Goal: Information Seeking & Learning: Learn about a topic

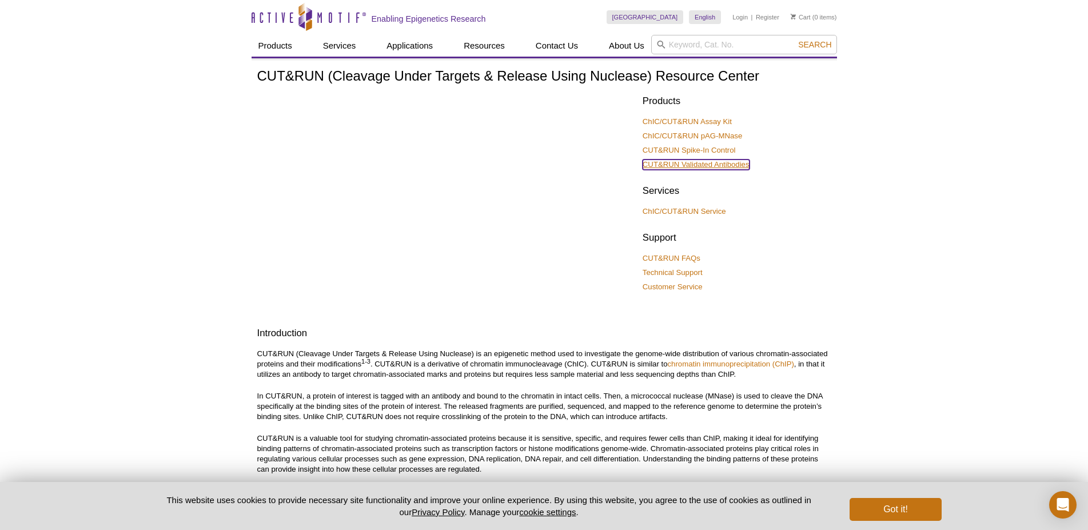
click at [733, 163] on link "CUT&RUN Validated Antibodies" at bounding box center [695, 164] width 107 height 10
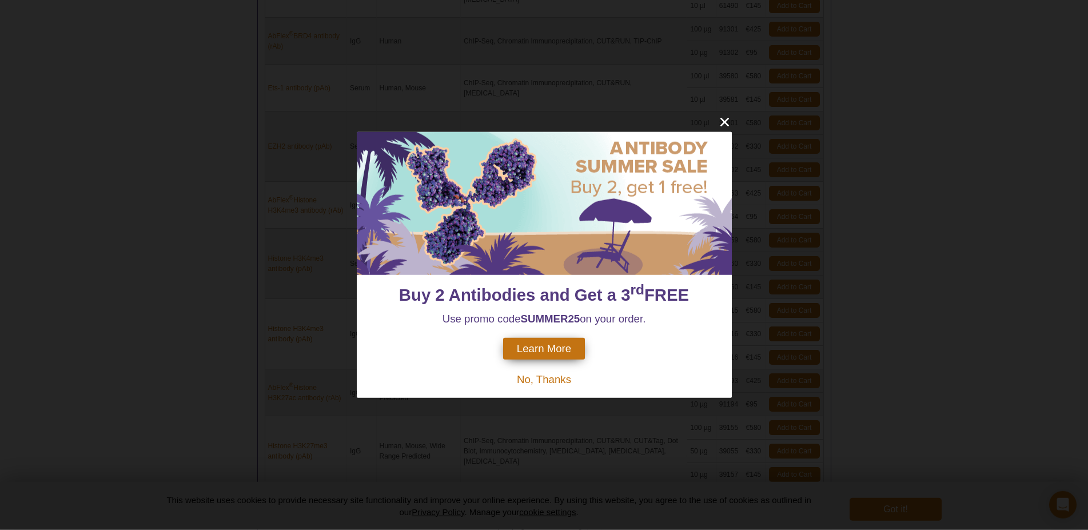
scroll to position [579, 0]
click at [729, 118] on icon "close" at bounding box center [724, 122] width 14 height 14
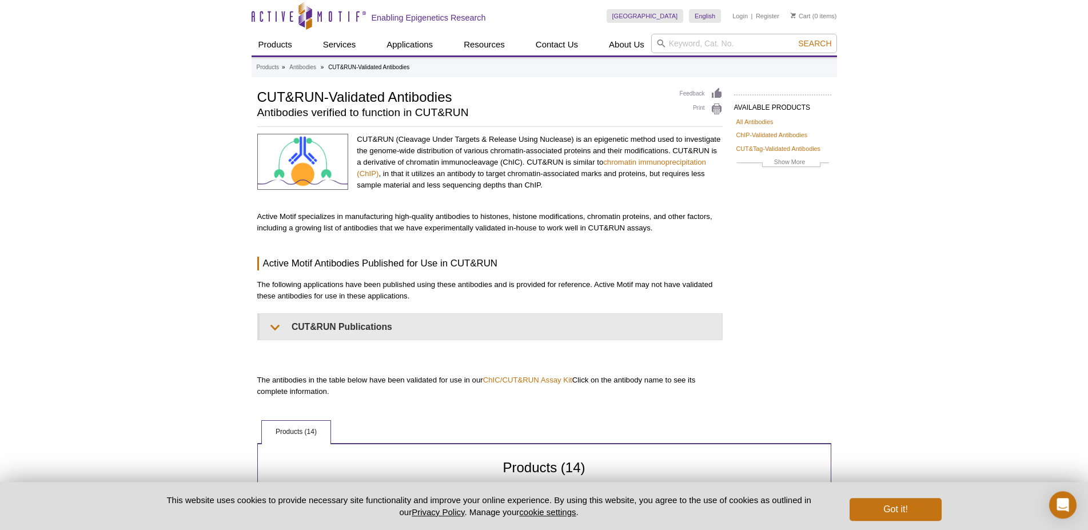
scroll to position [0, 0]
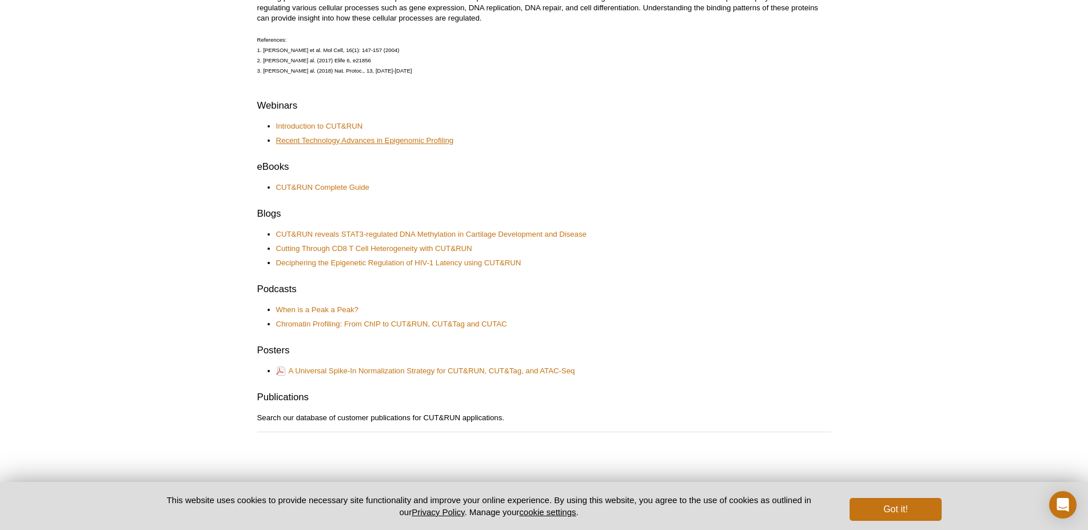
scroll to position [462, 0]
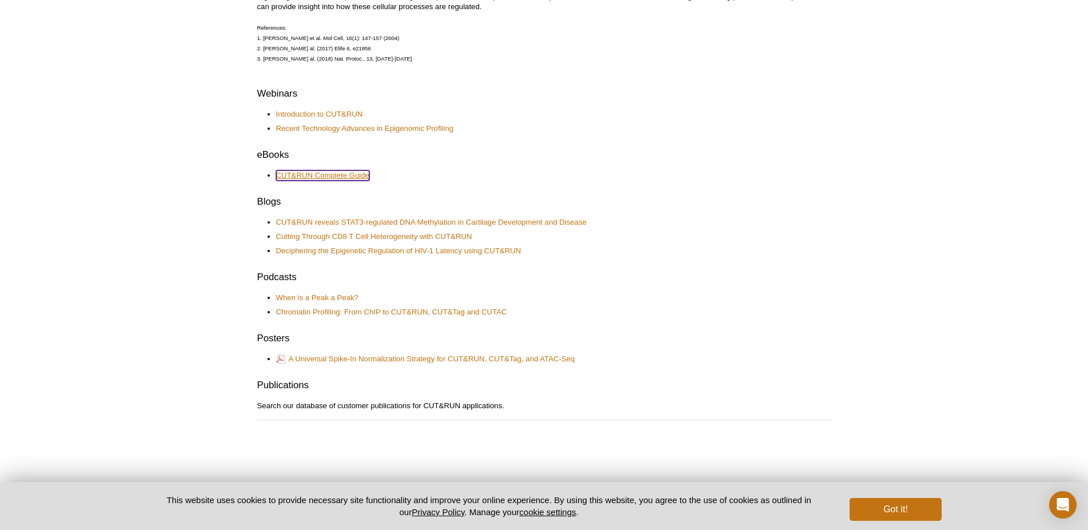
click at [356, 174] on link "CUT&RUN Complete Guide" at bounding box center [322, 175] width 93 height 10
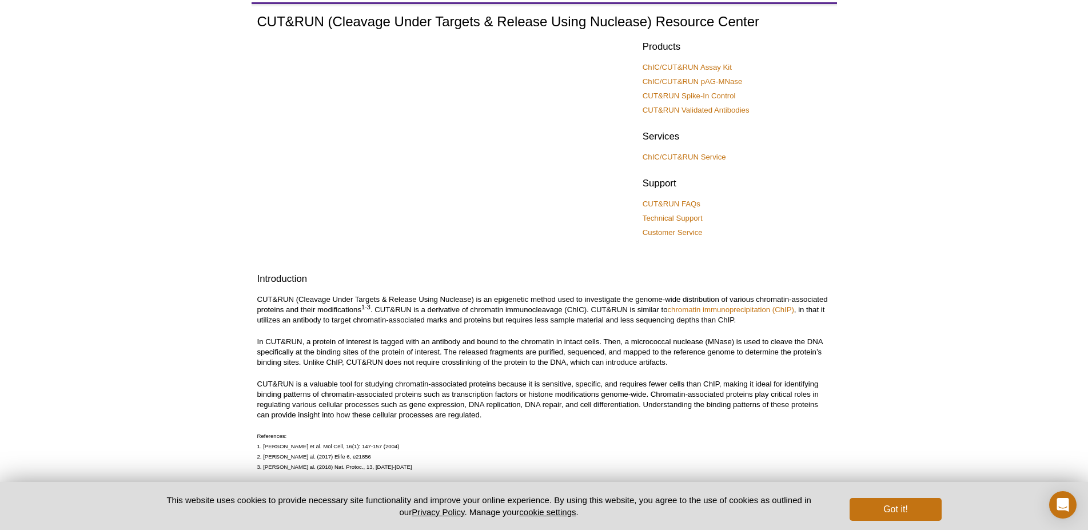
scroll to position [0, 0]
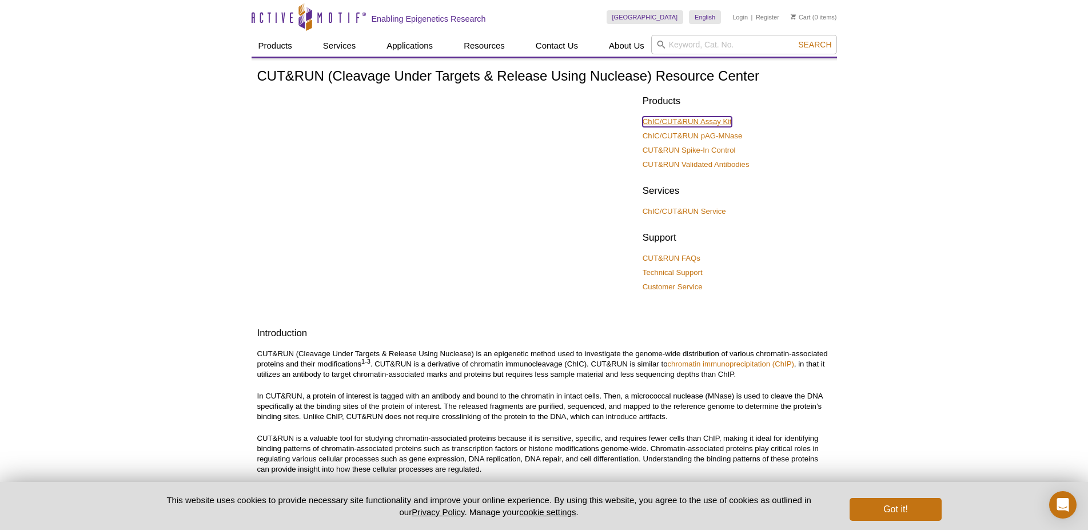
click at [715, 121] on link "ChIC/CUT&RUN Assay Kit" at bounding box center [686, 122] width 89 height 10
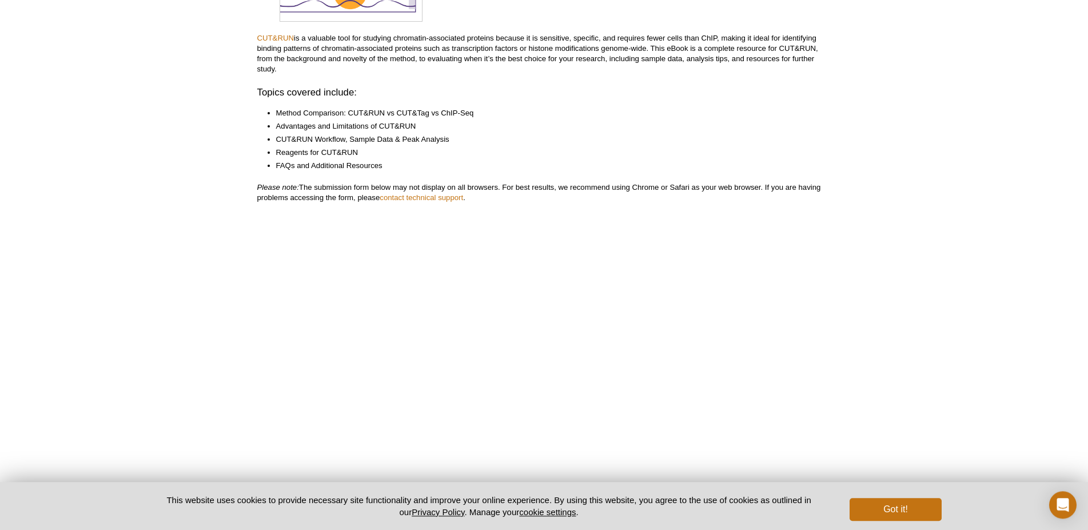
scroll to position [175, 0]
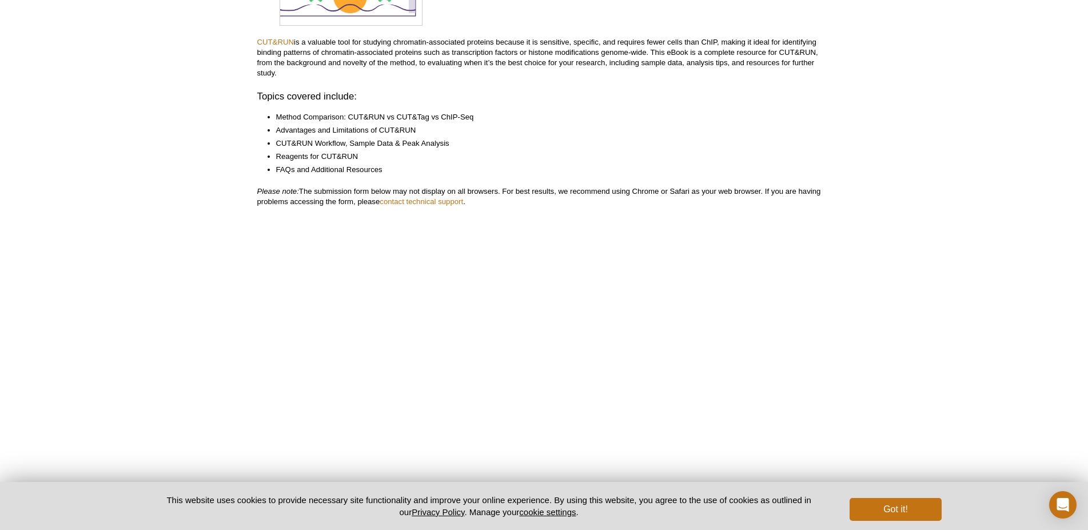
click at [332, 154] on li "Reagents for CUT&RUN" at bounding box center [548, 156] width 544 height 10
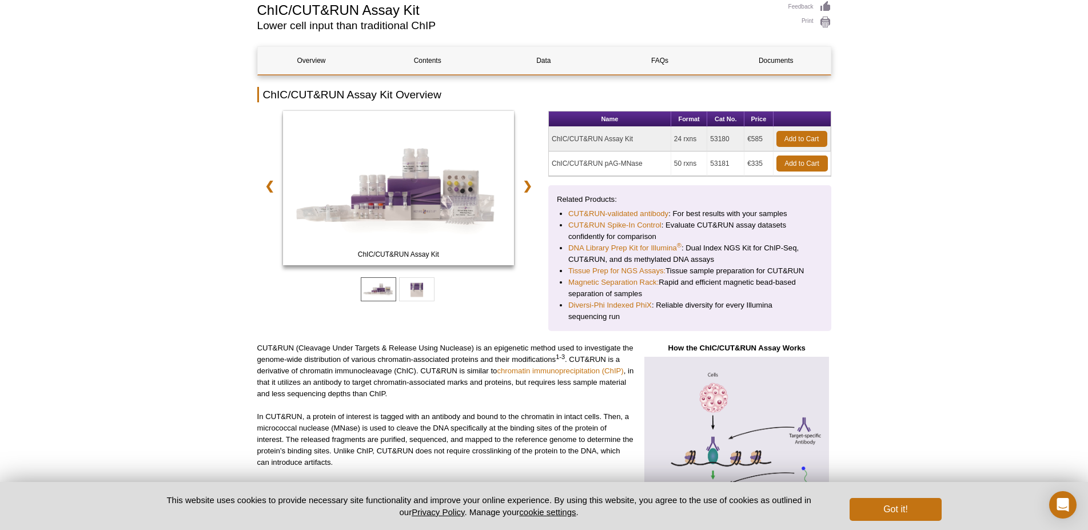
scroll to position [145, 0]
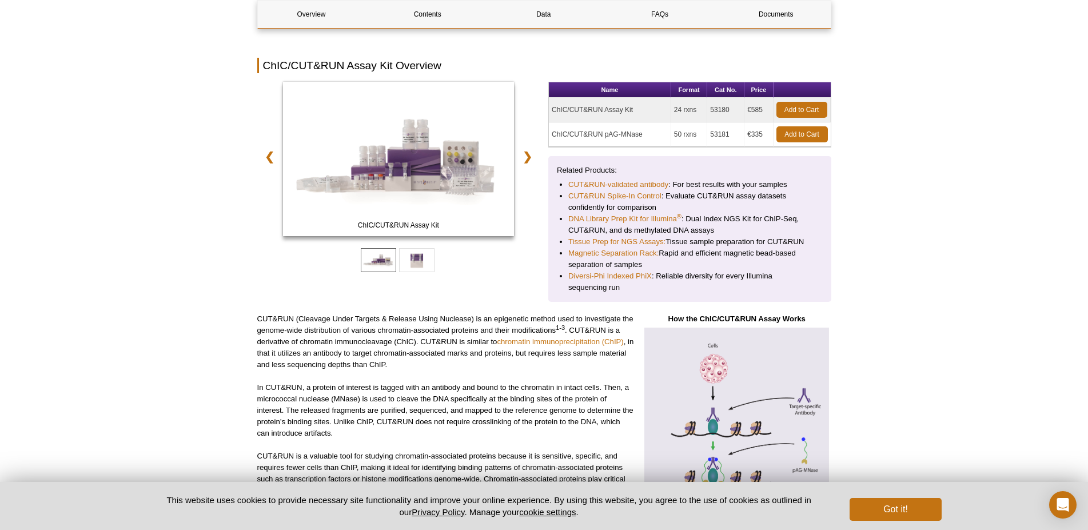
drag, startPoint x: 554, startPoint y: 138, endPoint x: 771, endPoint y: 138, distance: 217.2
click at [771, 138] on tr "ChIC/CUT&RUN pAG-MNase 50 rxns 53181 €335 Add to Cart" at bounding box center [690, 134] width 282 height 25
copy tr "ChIC/CUT&RUN pAG-MNase 50 rxns 53181 €335"
click at [643, 218] on link "DNA Library Prep Kit for Illumina ®" at bounding box center [624, 218] width 113 height 11
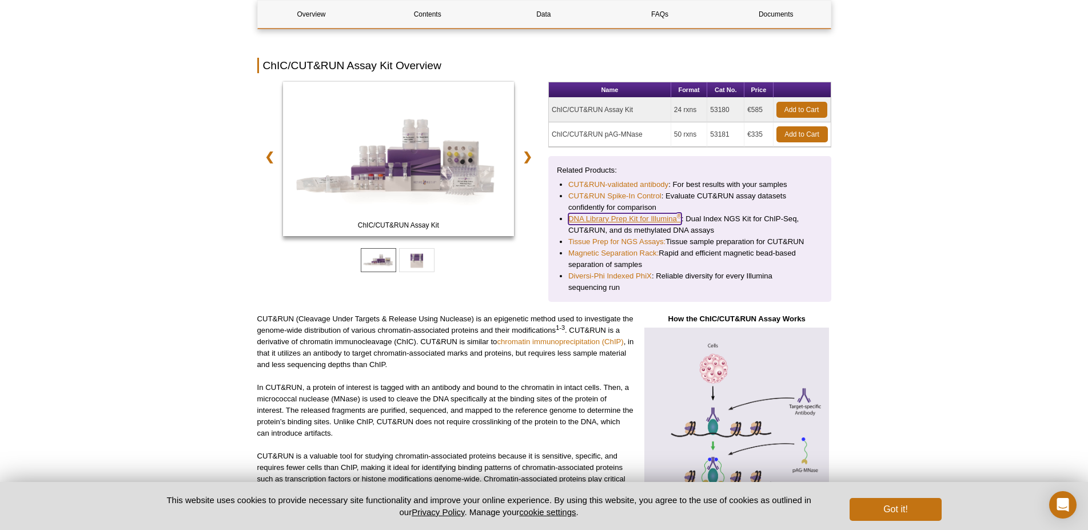
click at [643, 218] on link "DNA Library Prep Kit for Illumina ®" at bounding box center [624, 218] width 113 height 11
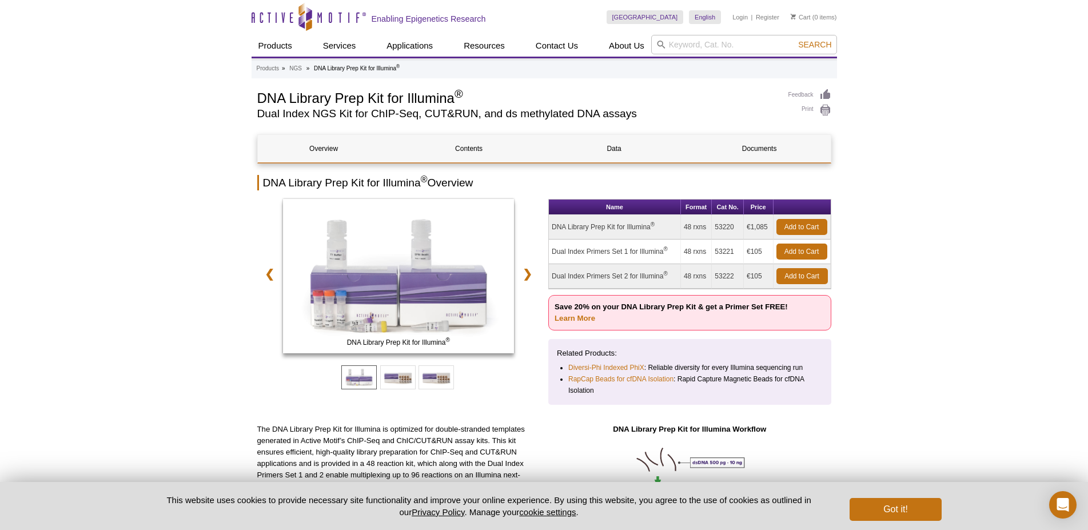
scroll to position [58, 0]
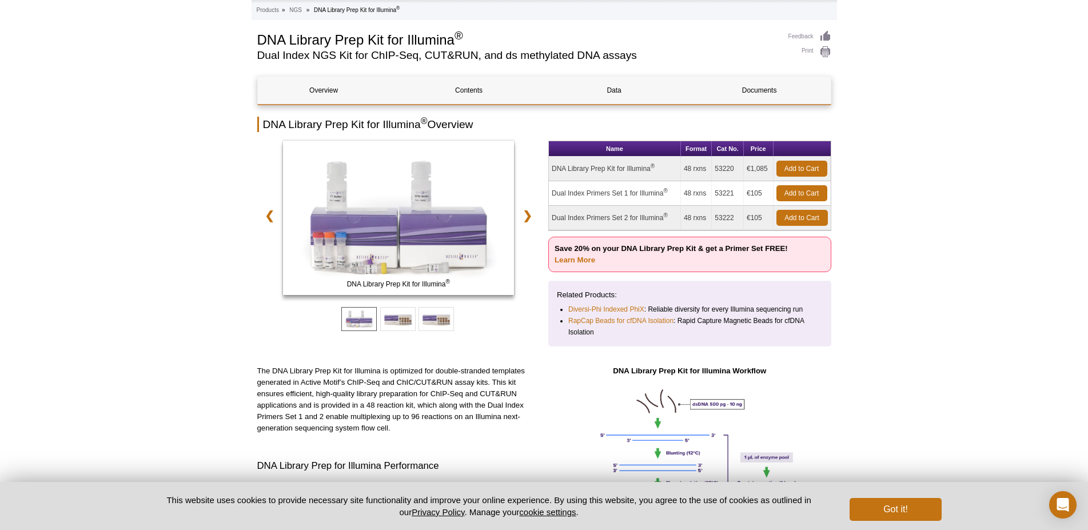
drag, startPoint x: 552, startPoint y: 193, endPoint x: 765, endPoint y: 215, distance: 213.8
click at [765, 215] on tbody "DNA Library Prep Kit for Illumina ® 48 rxns 53220 €1,085 Add to Cart Dual Index…" at bounding box center [690, 194] width 282 height 74
copy tbody "Dual Index Primers Set 1 for Illumina ® 48 rxns 53221 €105 Add to Cart Dual Ind…"
click at [599, 171] on td "DNA Library Prep Kit for Illumina ®" at bounding box center [615, 169] width 132 height 25
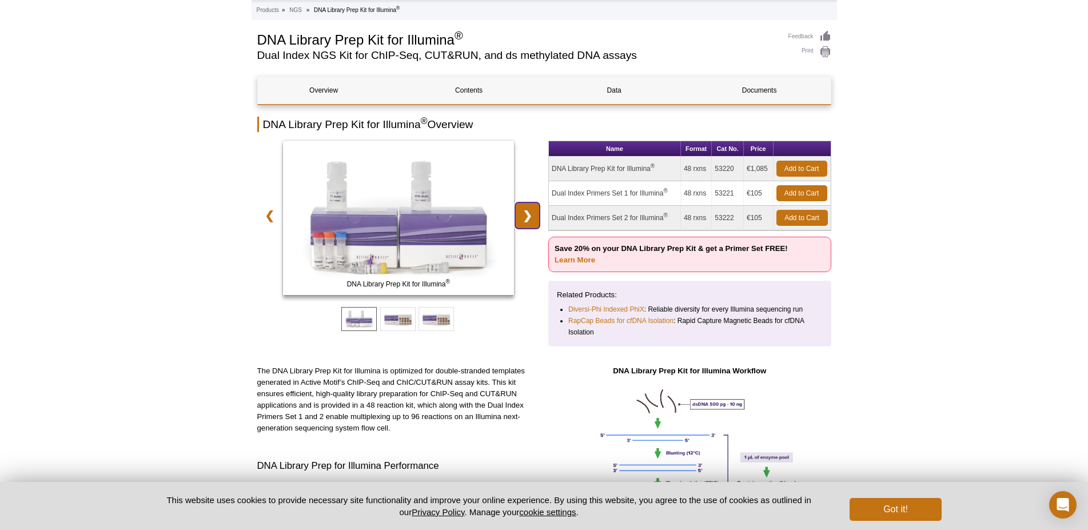
click at [527, 219] on link "❯" at bounding box center [527, 215] width 25 height 26
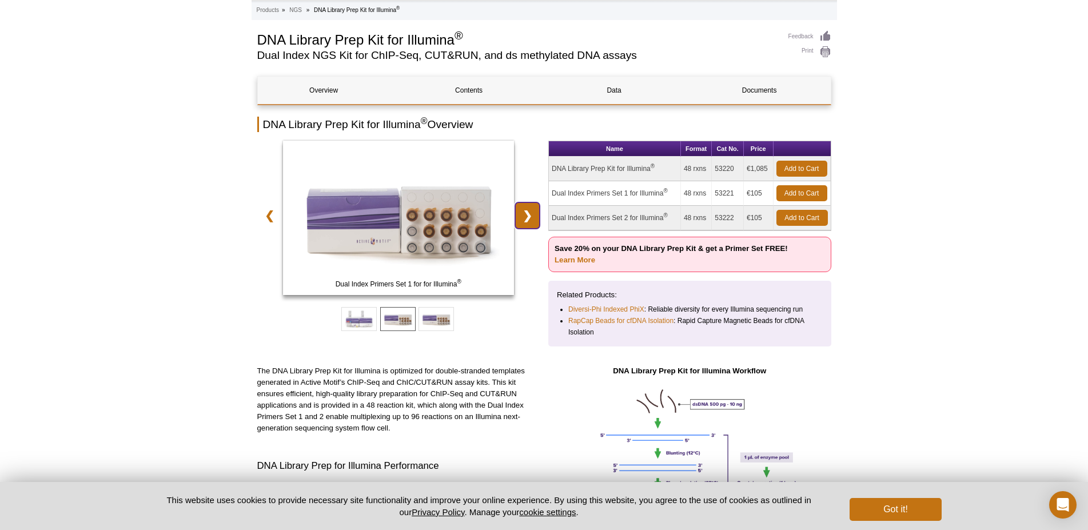
click at [527, 219] on link "❯" at bounding box center [527, 215] width 25 height 26
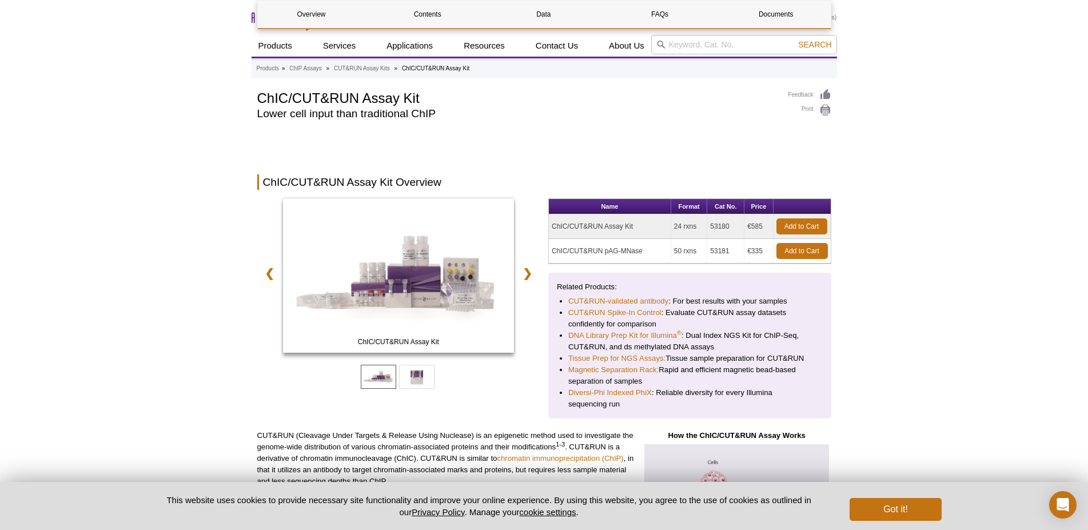
scroll to position [145, 0]
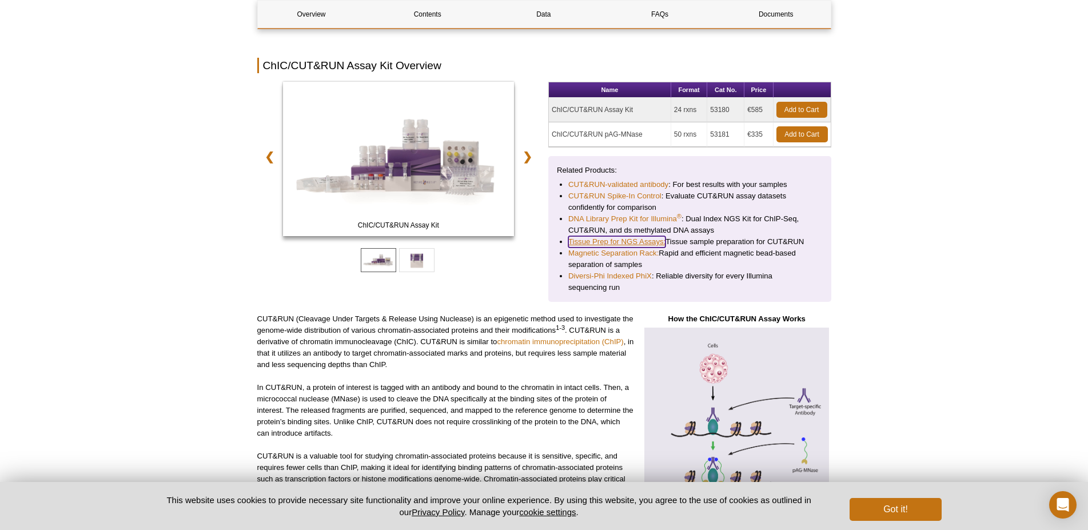
click at [620, 242] on link "Tissue Prep for NGS Assays:" at bounding box center [616, 241] width 97 height 11
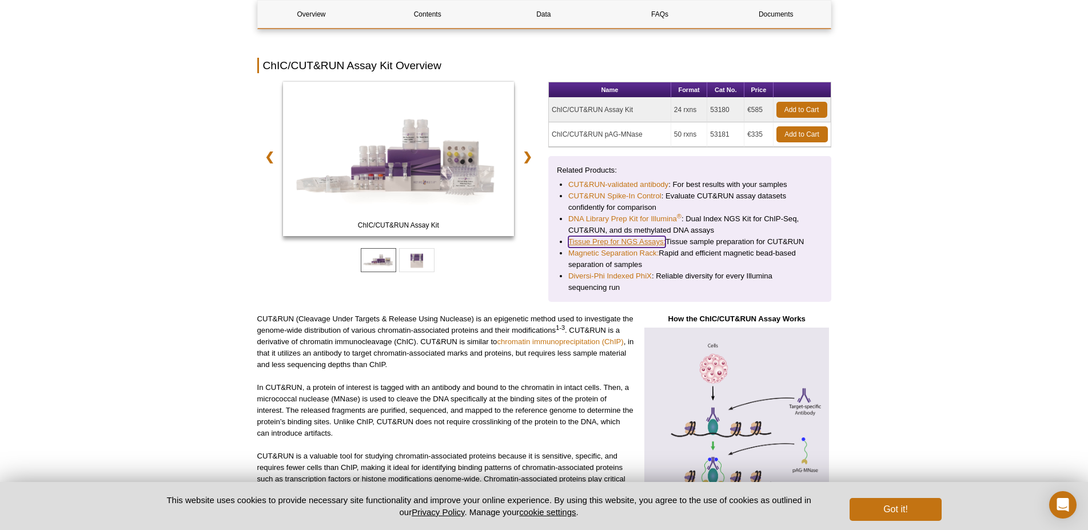
click at [620, 242] on link "Tissue Prep for NGS Assays:" at bounding box center [616, 241] width 97 height 11
click at [662, 239] on link "Tissue Prep for NGS Assays:" at bounding box center [616, 241] width 97 height 11
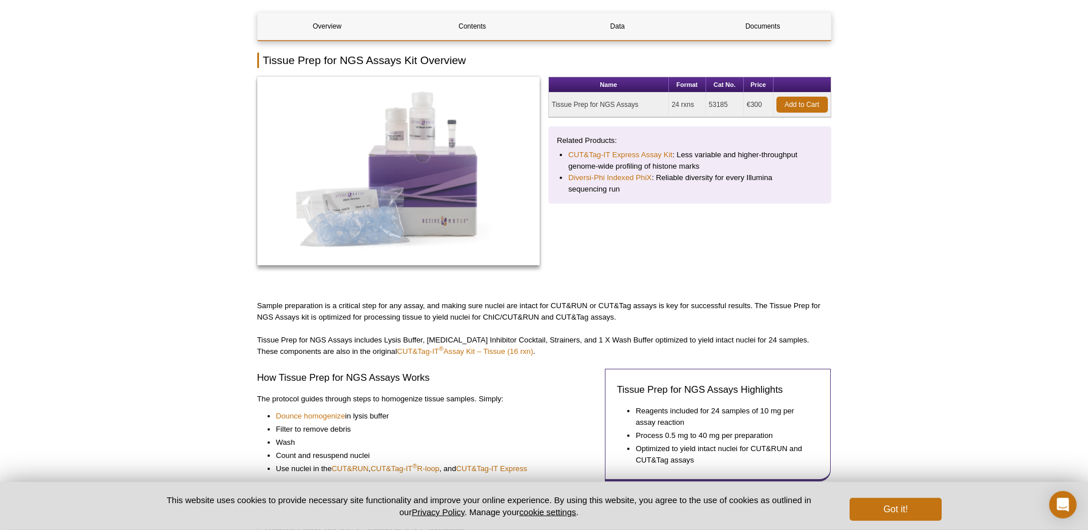
scroll to position [175, 0]
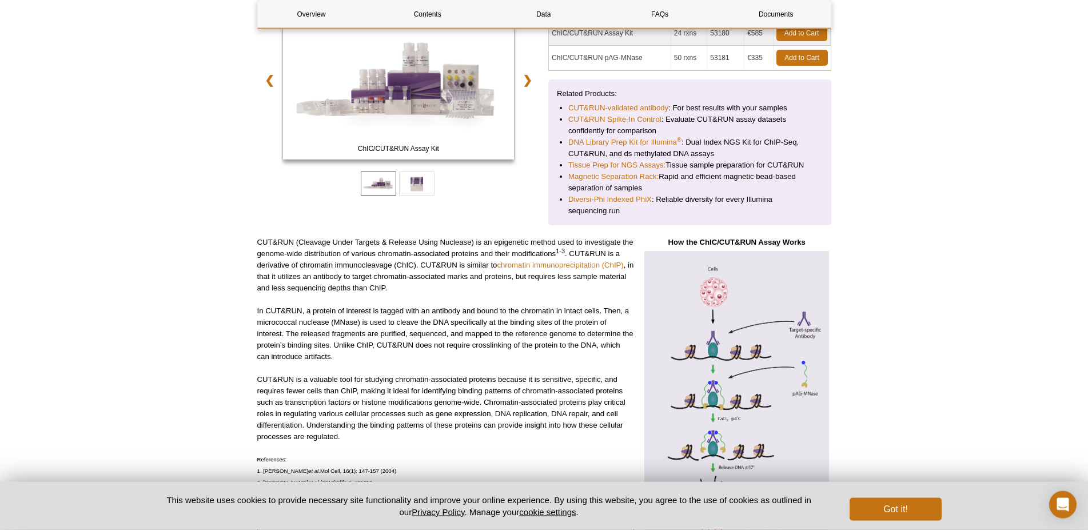
scroll to position [203, 0]
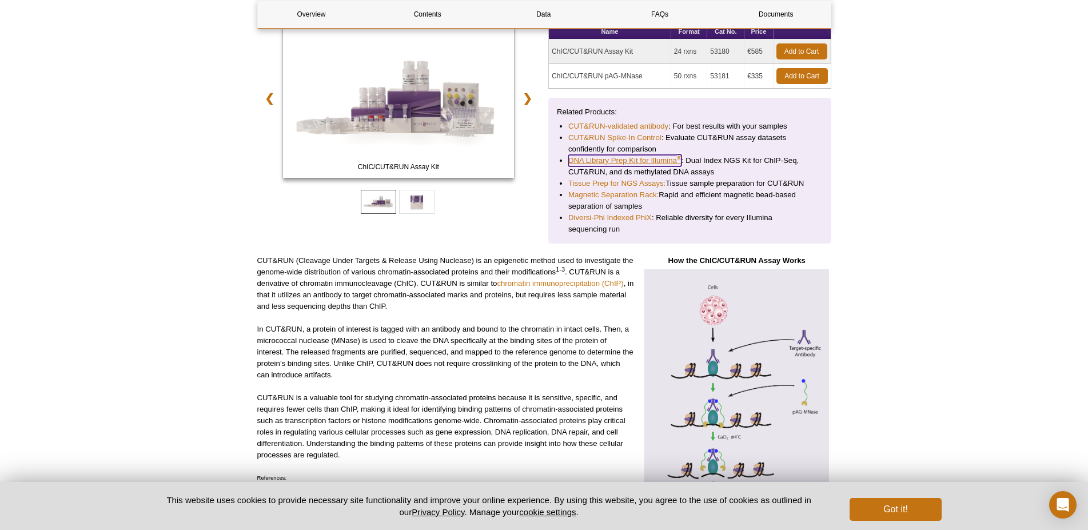
click at [631, 161] on link "DNA Library Prep Kit for Illumina ®" at bounding box center [624, 160] width 113 height 11
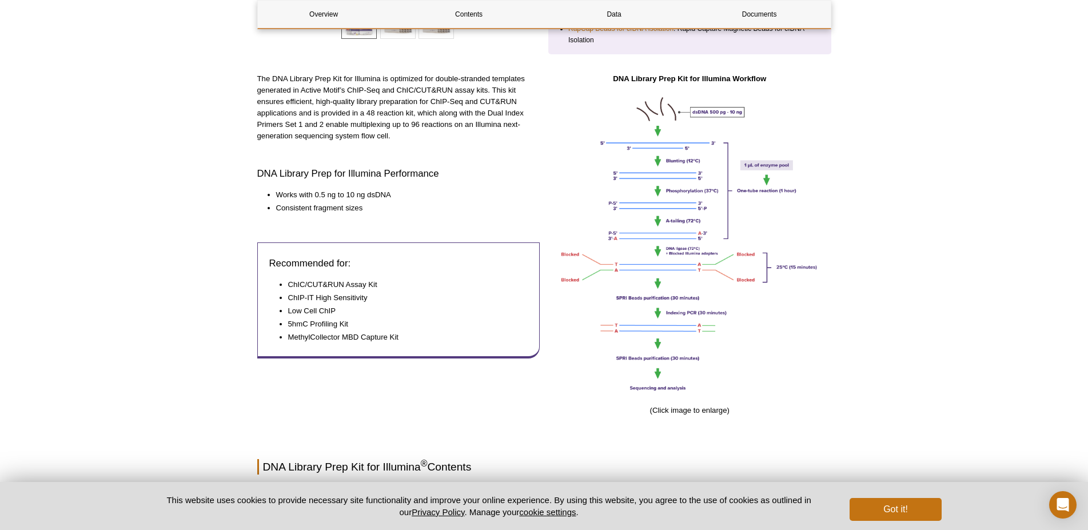
scroll to position [117, 0]
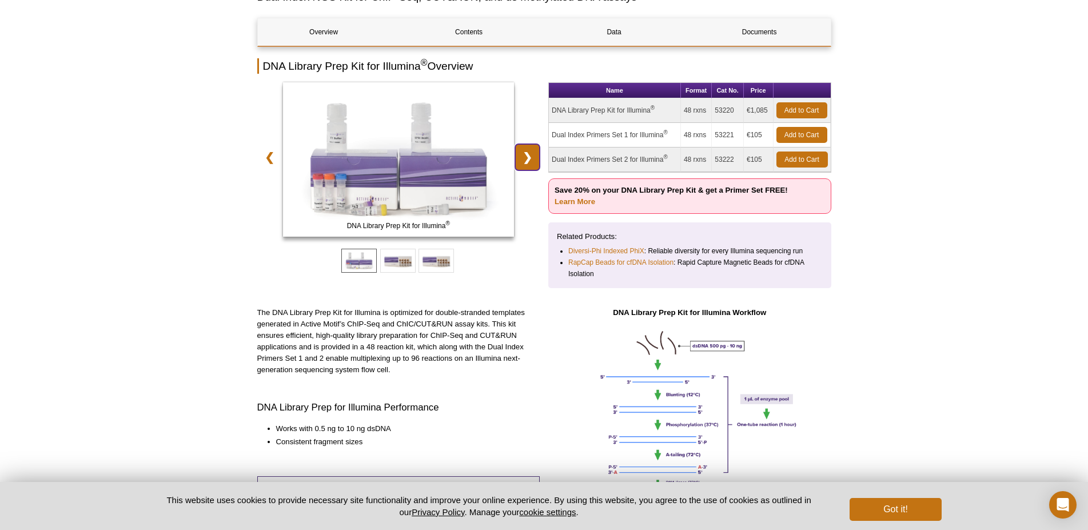
click at [534, 157] on link "❯" at bounding box center [527, 157] width 25 height 26
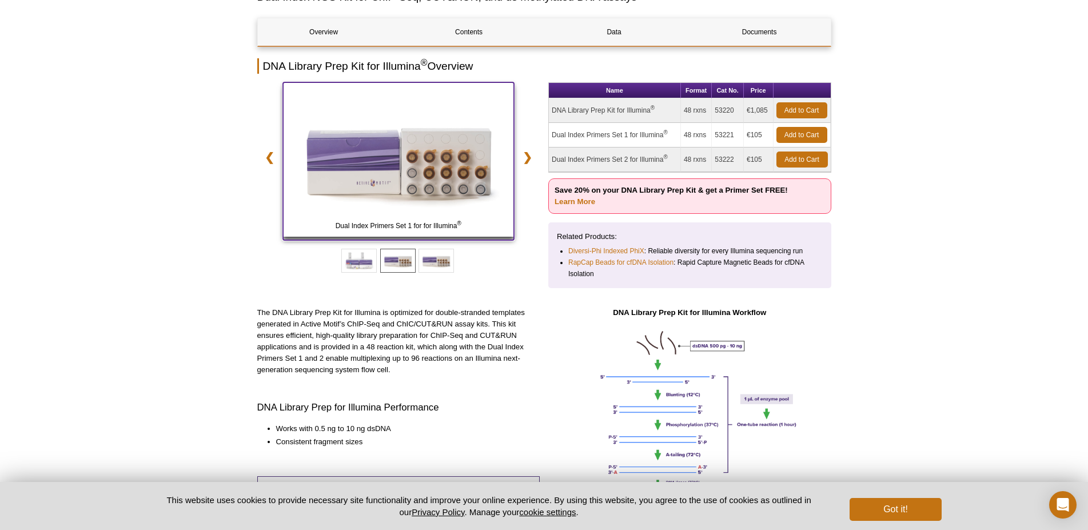
click at [449, 183] on img at bounding box center [398, 159] width 231 height 154
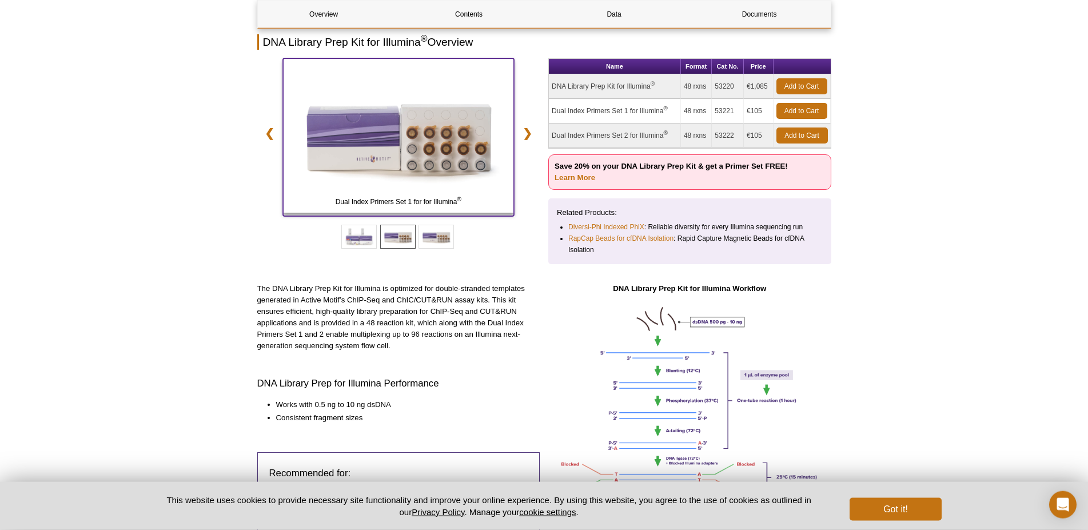
scroll to position [58, 0]
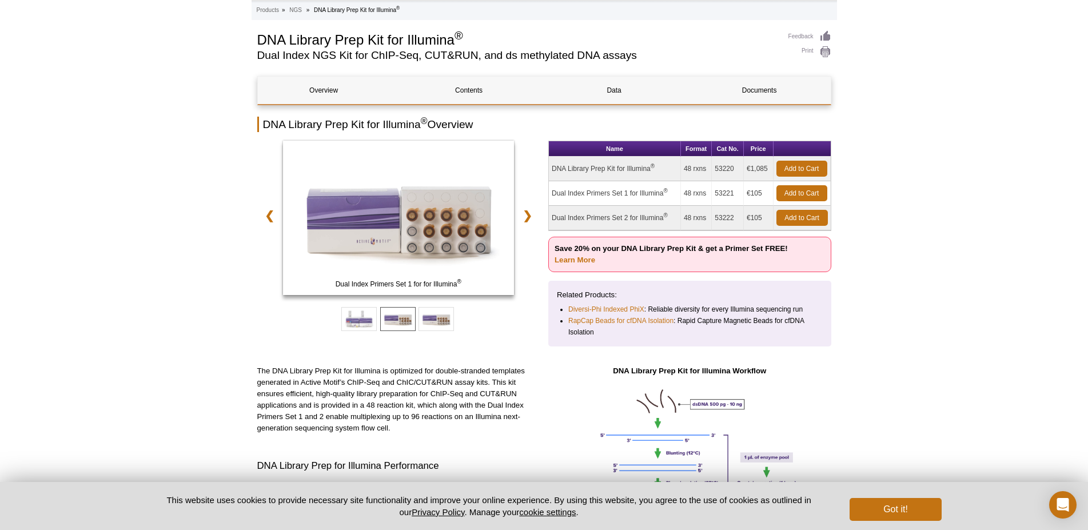
drag, startPoint x: 552, startPoint y: 195, endPoint x: 762, endPoint y: 213, distance: 211.7
click at [762, 213] on tbody "DNA Library Prep Kit for Illumina ® 48 rxns 53220 €1,085 Add to Cart Dual Index…" at bounding box center [690, 194] width 282 height 74
copy tbody "Dual Index Primers Set 1 for Illumina ® 48 rxns 53221 €105 Add to Cart Dual Ind…"
